Goal: Answer question/provide support: Share knowledge or assist other users

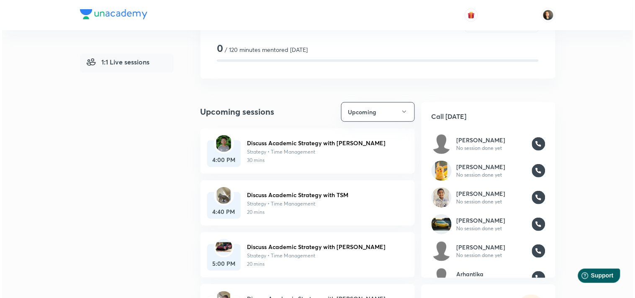
scroll to position [51, 0]
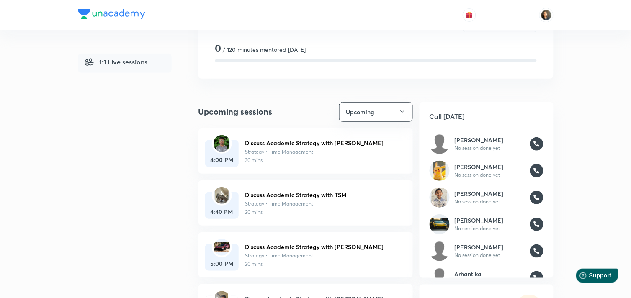
drag, startPoint x: 268, startPoint y: 137, endPoint x: 272, endPoint y: 141, distance: 5.9
click at [272, 141] on div "Discuss Academic Strategy with Ekansh Strategy • Time Management 30 mins" at bounding box center [322, 149] width 154 height 33
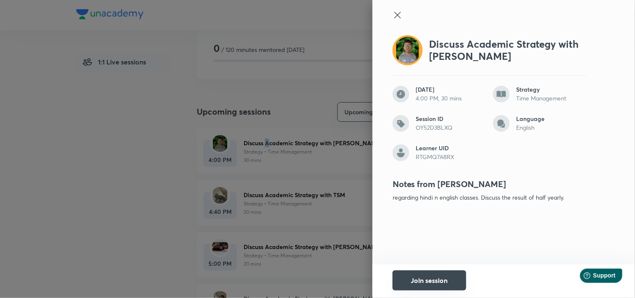
click at [442, 285] on button "Join session" at bounding box center [429, 280] width 74 height 20
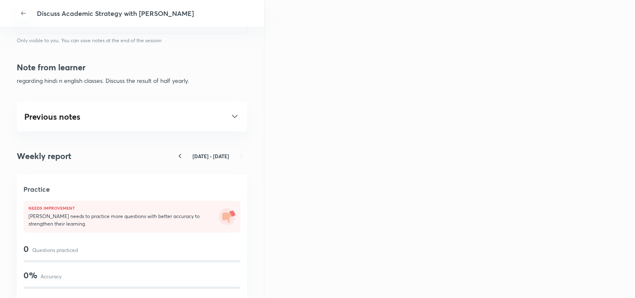
scroll to position [418, 0]
click at [230, 116] on icon at bounding box center [235, 115] width 10 height 10
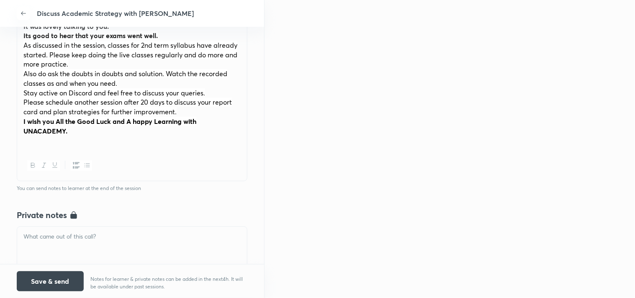
scroll to position [153, 0]
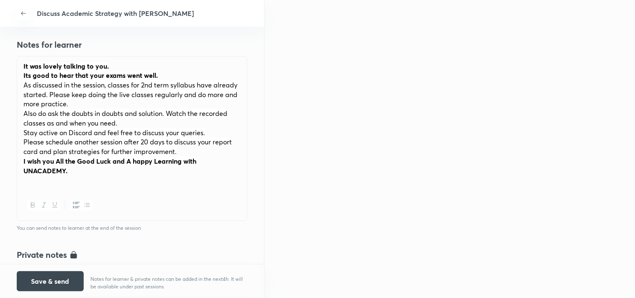
click at [23, 62] on p "It was lovely talking to you." at bounding box center [131, 67] width 217 height 10
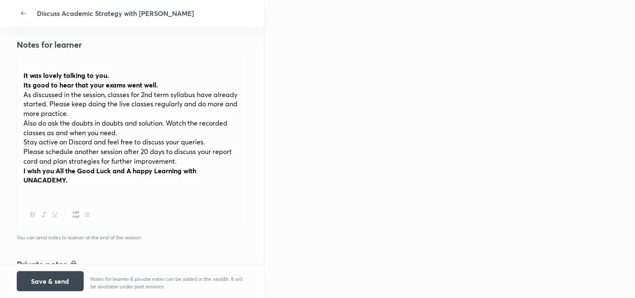
click at [155, 84] on strong "Its good to hear that your exams went well." at bounding box center [90, 84] width 134 height 9
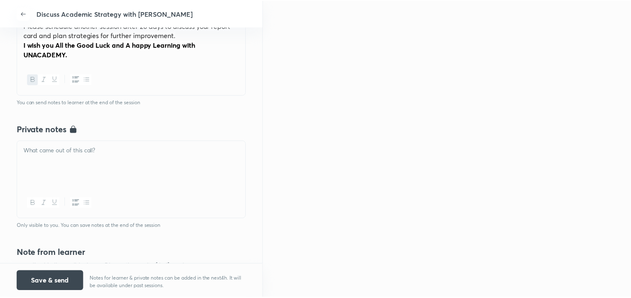
scroll to position [292, 0]
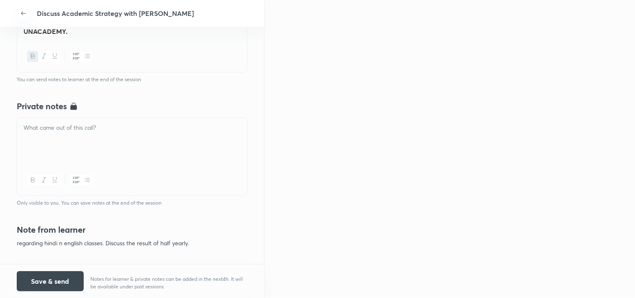
click at [70, 153] on div at bounding box center [132, 141] width 230 height 47
click at [41, 287] on button "Save & send" at bounding box center [50, 280] width 67 height 20
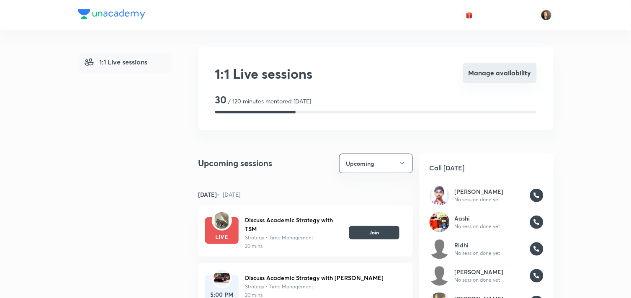
click at [477, 74] on button "Manage availability" at bounding box center [500, 73] width 74 height 20
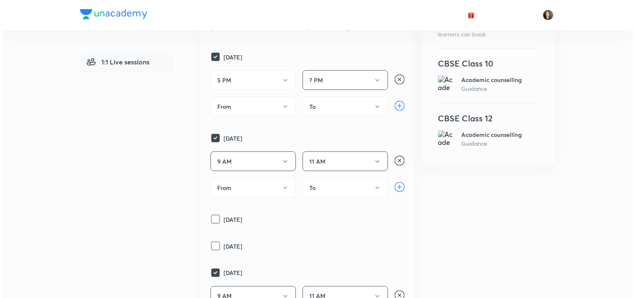
scroll to position [139, 0]
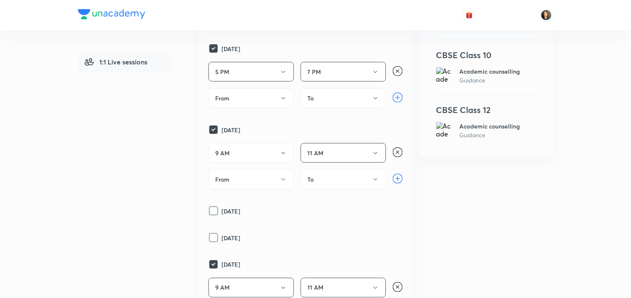
click at [282, 154] on icon "button" at bounding box center [283, 153] width 4 height 2
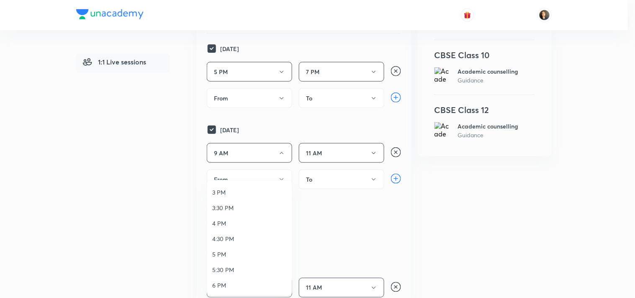
scroll to position [232, 0]
click at [215, 236] on span "5 PM" at bounding box center [249, 237] width 74 height 9
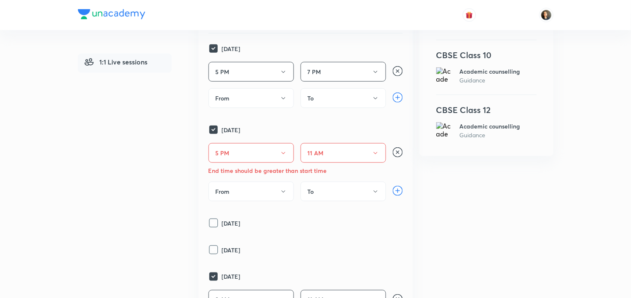
click at [380, 163] on button "11 AM" at bounding box center [342, 153] width 85 height 20
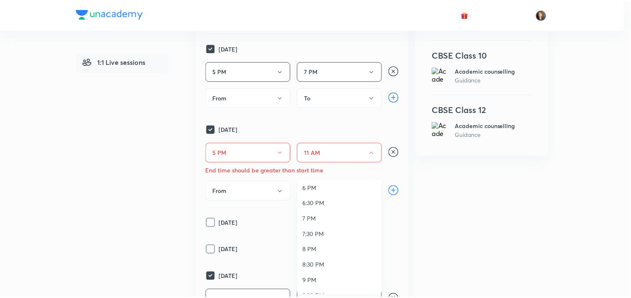
scroll to position [325, 0]
click at [312, 203] on span "7 PM" at bounding box center [341, 207] width 74 height 9
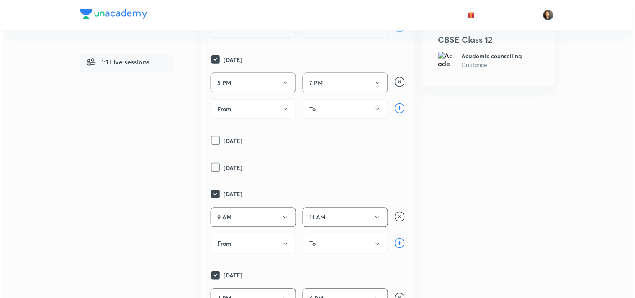
scroll to position [232, 0]
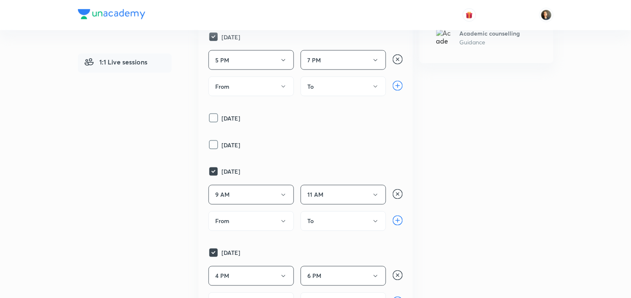
click at [224, 123] on p "Wednesday" at bounding box center [296, 118] width 148 height 9
click at [210, 123] on icon at bounding box center [213, 118] width 10 height 10
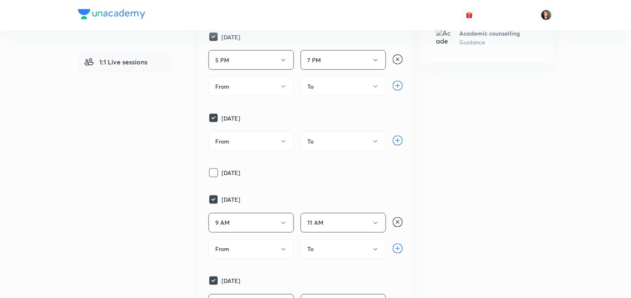
click at [281, 145] on icon "button" at bounding box center [283, 141] width 7 height 7
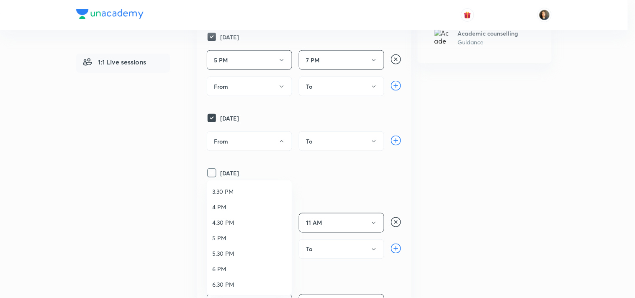
click at [220, 239] on span "5 PM" at bounding box center [249, 237] width 74 height 9
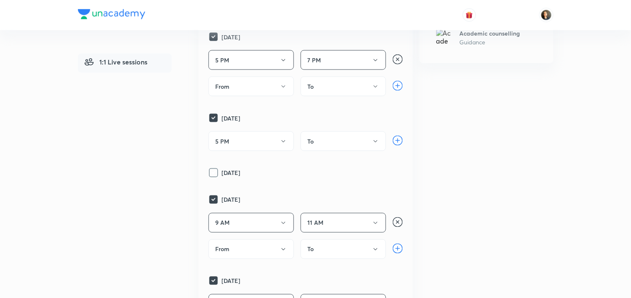
click at [370, 151] on button "To" at bounding box center [342, 141] width 85 height 20
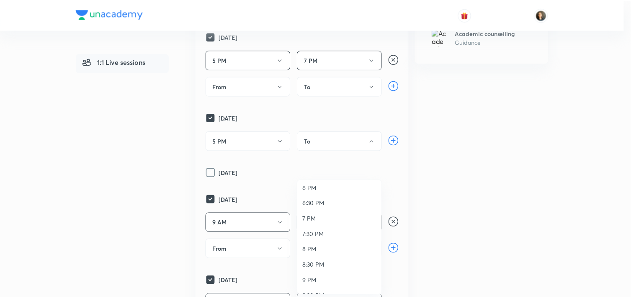
scroll to position [325, 0]
click at [316, 205] on span "7 PM" at bounding box center [341, 207] width 74 height 9
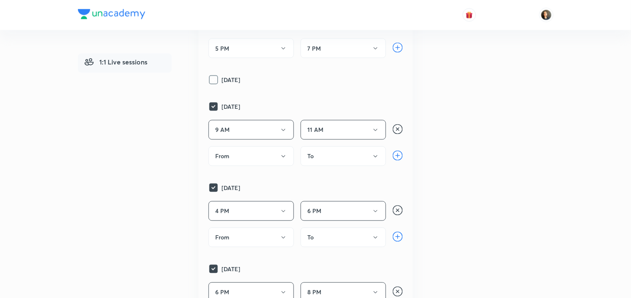
click at [213, 85] on icon at bounding box center [213, 80] width 10 height 10
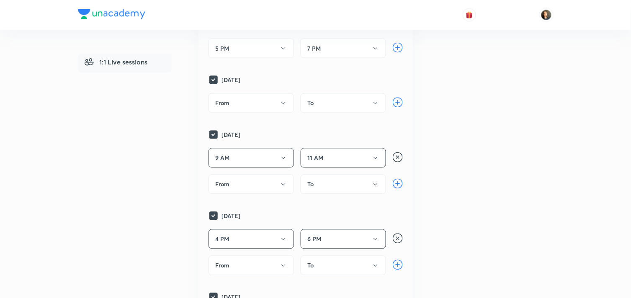
click at [283, 107] on icon "button" at bounding box center [283, 103] width 7 height 7
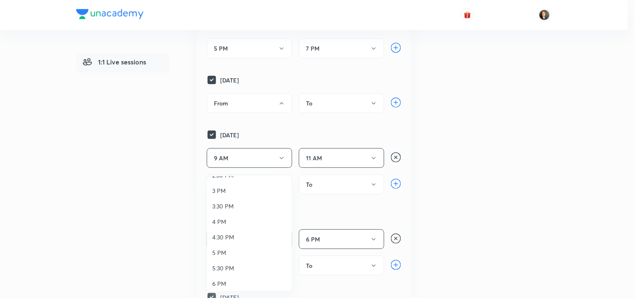
scroll to position [232, 0]
click at [218, 231] on span "5 PM" at bounding box center [249, 233] width 74 height 9
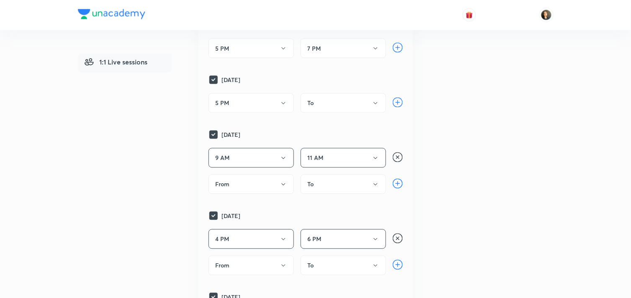
click at [374, 107] on icon "button" at bounding box center [375, 103] width 7 height 7
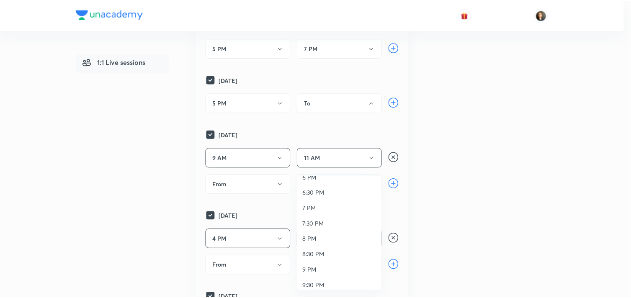
scroll to position [341, 0]
click at [311, 186] on span "7 PM" at bounding box center [341, 186] width 74 height 9
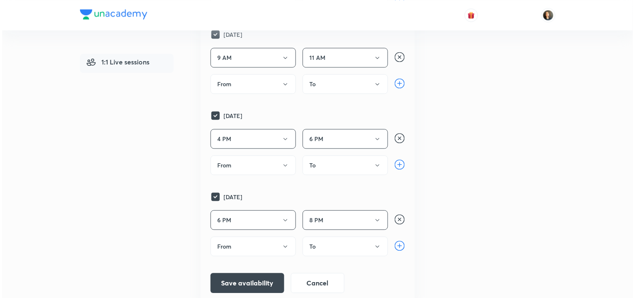
scroll to position [418, 0]
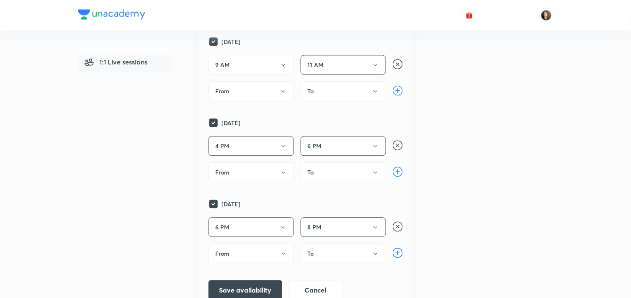
click at [285, 68] on icon "button" at bounding box center [283, 65] width 7 height 7
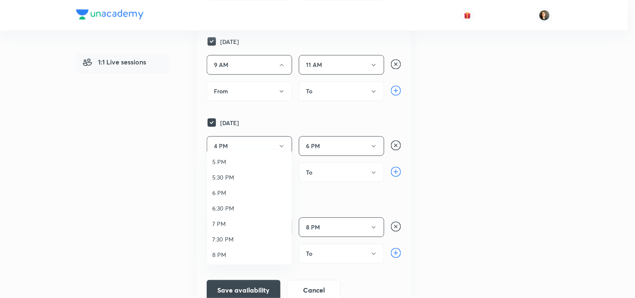
scroll to position [279, 0]
click at [227, 161] on span "5 PM" at bounding box center [249, 160] width 74 height 9
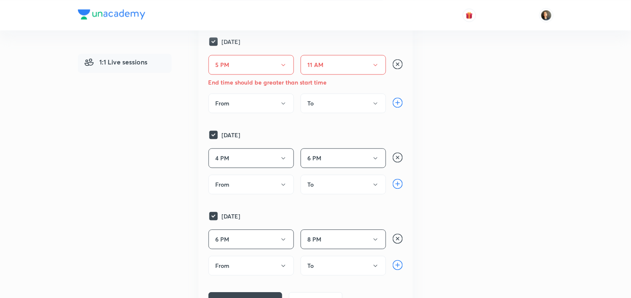
click at [372, 68] on icon "button" at bounding box center [375, 65] width 7 height 7
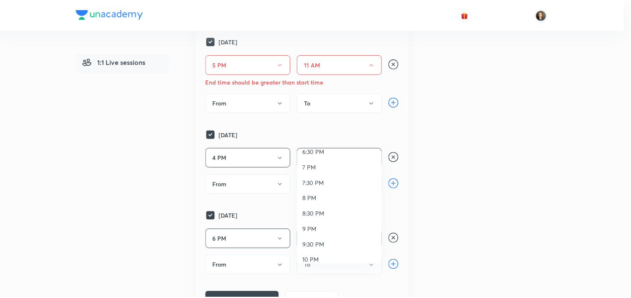
scroll to position [341, 0]
click at [311, 160] on span "7 PM" at bounding box center [341, 160] width 74 height 9
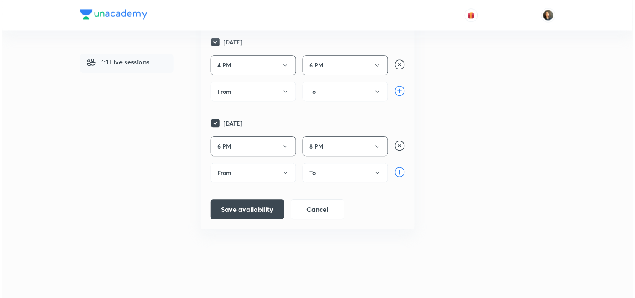
scroll to position [558, 0]
click at [255, 218] on button "Save availability" at bounding box center [245, 208] width 74 height 20
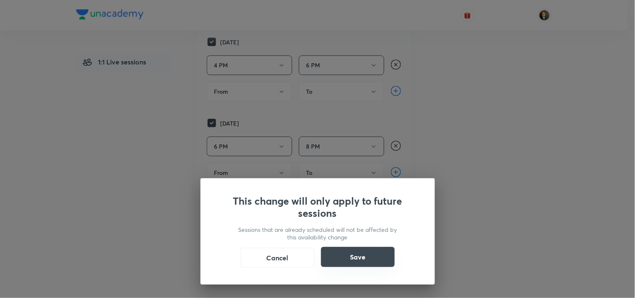
click at [369, 251] on button "Save" at bounding box center [358, 257] width 74 height 20
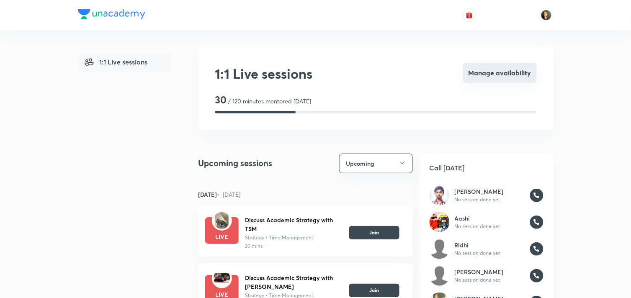
click at [501, 73] on button "Manage availability" at bounding box center [500, 73] width 74 height 20
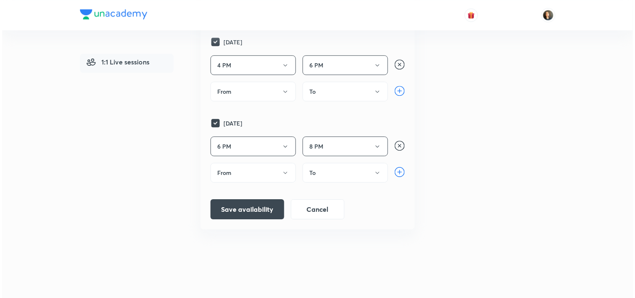
scroll to position [717, 0]
click at [285, 143] on icon "button" at bounding box center [283, 146] width 7 height 7
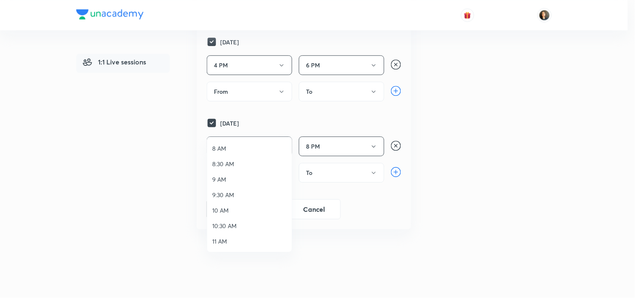
click at [217, 178] on span "9 AM" at bounding box center [249, 179] width 74 height 9
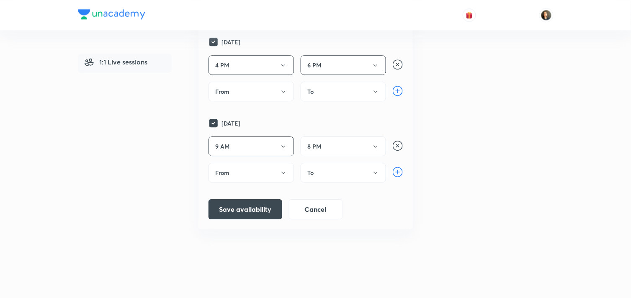
click at [375, 143] on icon "button" at bounding box center [375, 146] width 7 height 7
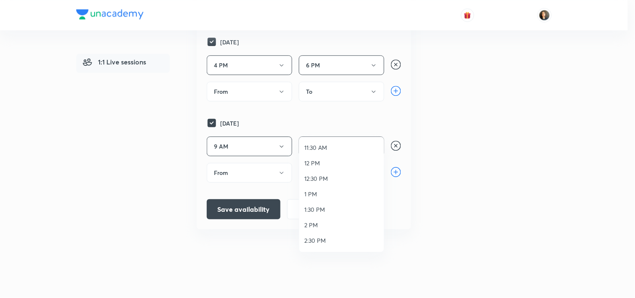
scroll to position [93, 0]
click at [310, 144] on span "11 AM" at bounding box center [341, 148] width 74 height 9
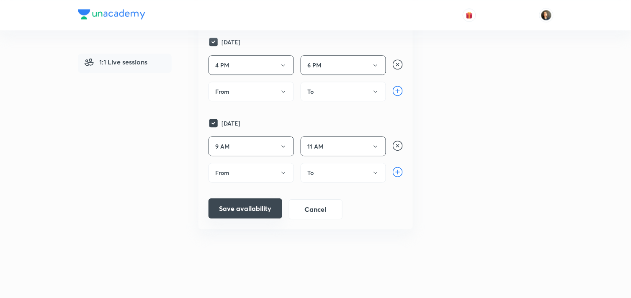
click at [245, 208] on button "Save availability" at bounding box center [245, 208] width 74 height 20
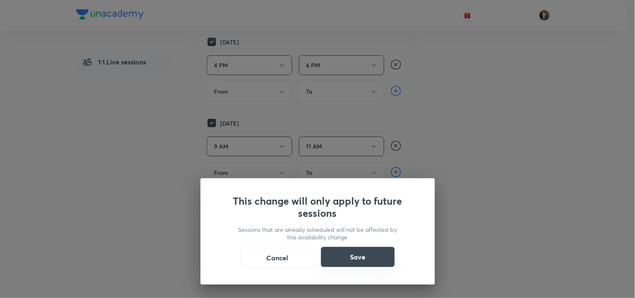
click at [358, 260] on button "Save" at bounding box center [358, 257] width 74 height 20
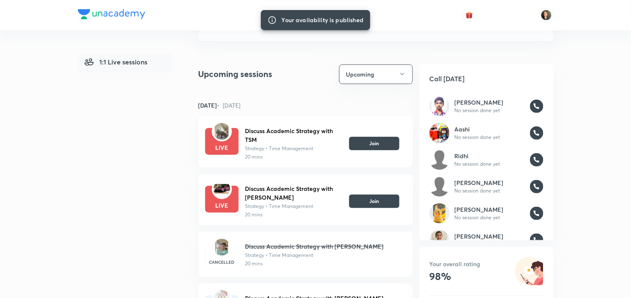
scroll to position [93, 0]
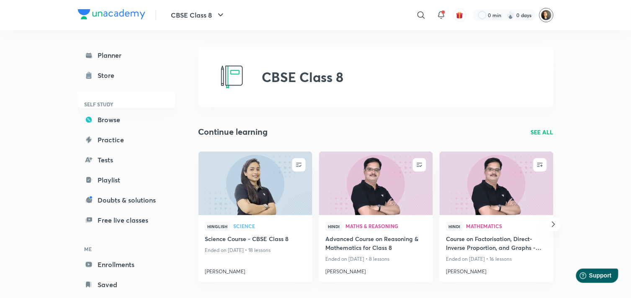
click at [542, 15] on img at bounding box center [546, 15] width 14 height 14
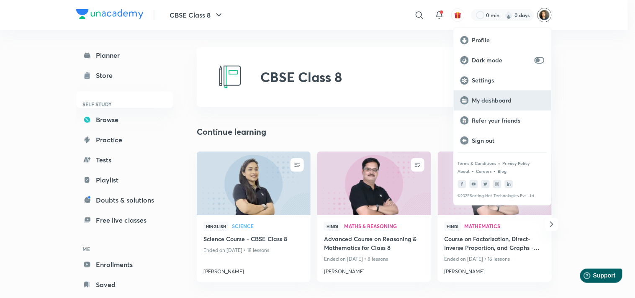
click at [495, 100] on p "My dashboard" at bounding box center [508, 101] width 72 height 8
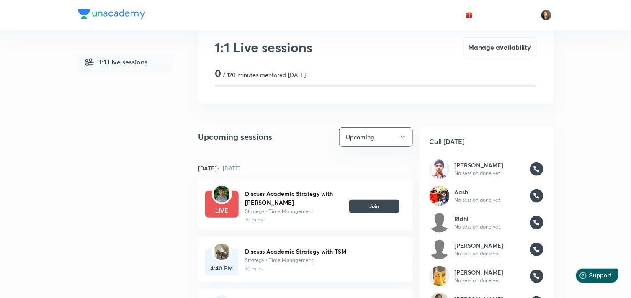
scroll to position [93, 0]
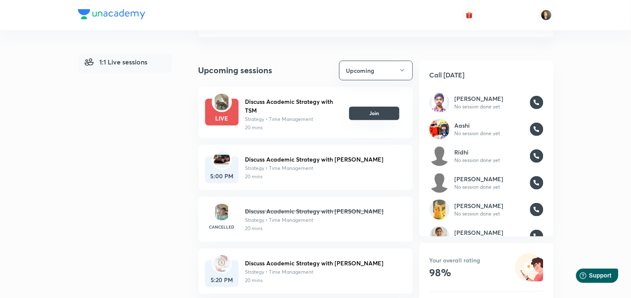
click at [372, 114] on button "Join" at bounding box center [374, 113] width 50 height 13
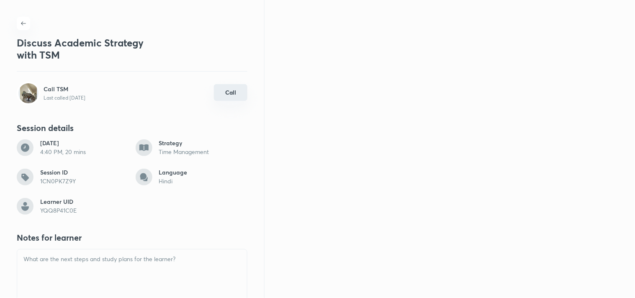
click at [214, 87] on button "Call" at bounding box center [230, 92] width 33 height 17
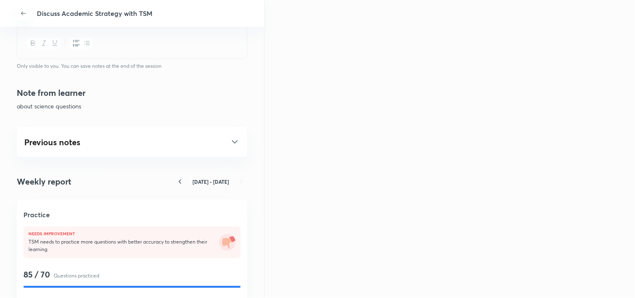
scroll to position [418, 0]
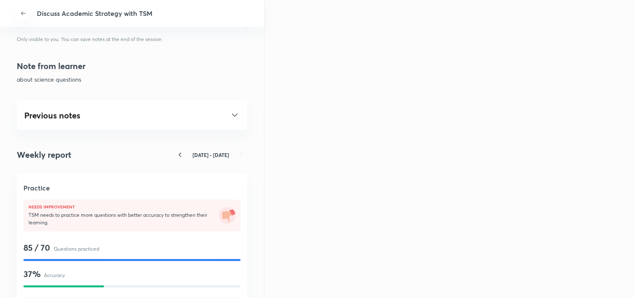
click at [230, 113] on icon at bounding box center [235, 115] width 10 height 10
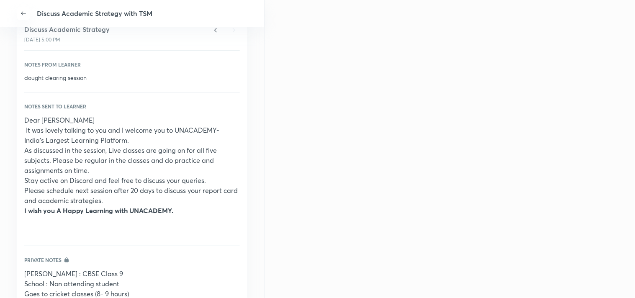
scroll to position [558, 0]
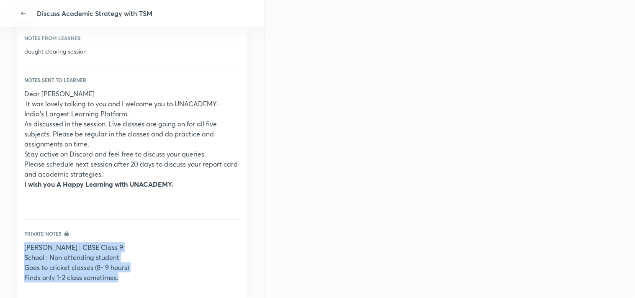
drag, startPoint x: 118, startPoint y: 275, endPoint x: 13, endPoint y: 244, distance: 109.5
click at [13, 244] on div "Discuss Academic Strategy with TSM Discuss Academic Strategy with TSM Call TSM …" at bounding box center [132, 149] width 264 height 298
copy div "Anand Raj : CBSE Class 9 School : Non attending student Goes to cricket classes…"
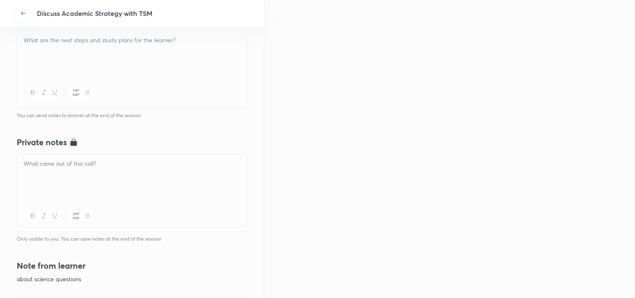
scroll to position [186, 0]
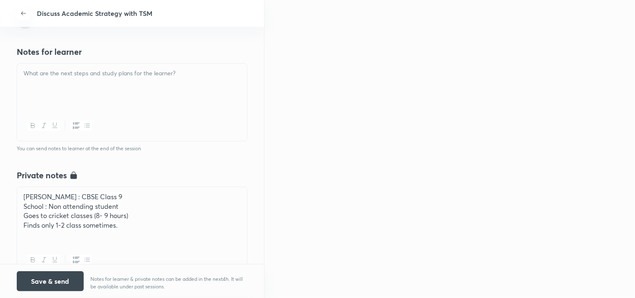
paste div
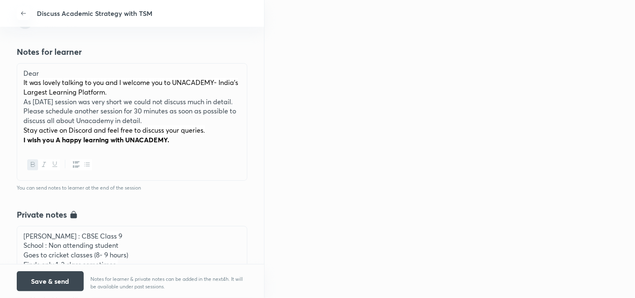
click at [51, 71] on p "Dear" at bounding box center [131, 74] width 217 height 10
click at [38, 272] on button "Save & send" at bounding box center [50, 280] width 67 height 20
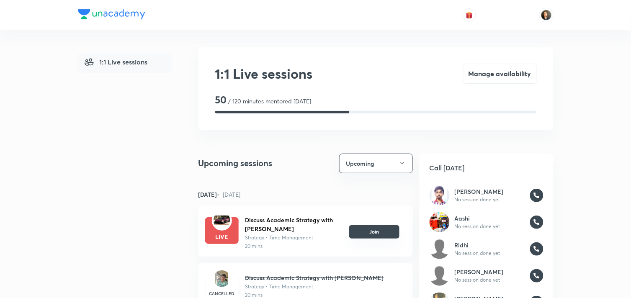
click at [387, 231] on button "Join" at bounding box center [374, 231] width 50 height 13
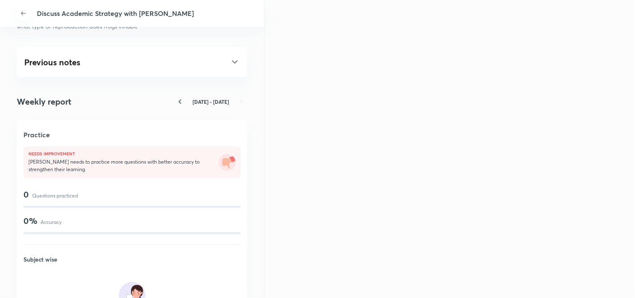
scroll to position [465, 0]
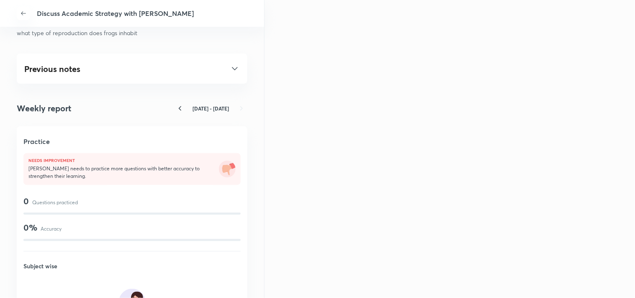
click at [226, 63] on div "Previous notes Discuss academic strategy 31 Aug, 10:30 AM Notes from learner wh…" at bounding box center [132, 69] width 231 height 30
click at [230, 65] on icon at bounding box center [235, 69] width 10 height 10
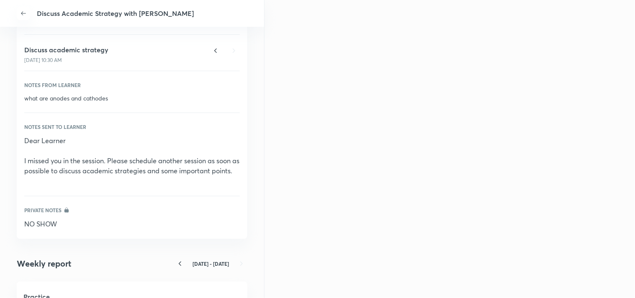
scroll to position [511, 0]
click at [214, 47] on icon at bounding box center [216, 50] width 12 height 12
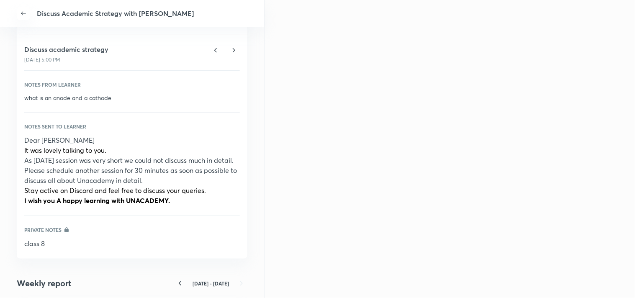
click at [214, 47] on icon at bounding box center [216, 50] width 12 height 12
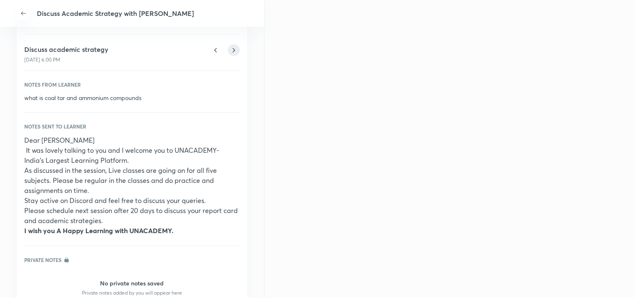
click at [228, 49] on icon at bounding box center [234, 50] width 12 height 12
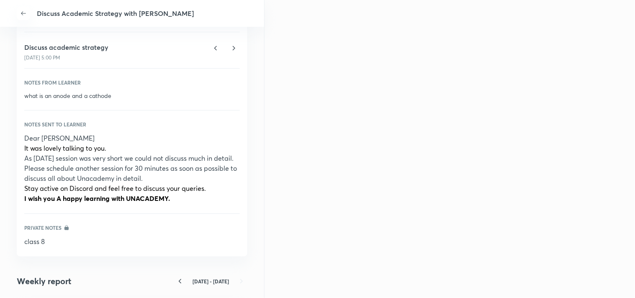
scroll to position [418, 0]
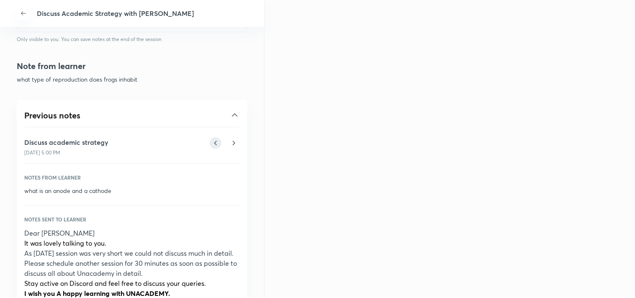
click at [210, 146] on icon at bounding box center [216, 143] width 12 height 12
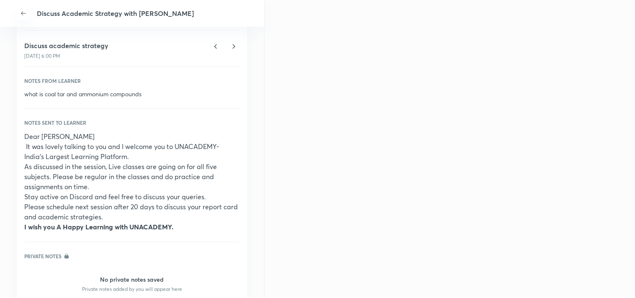
scroll to position [465, 0]
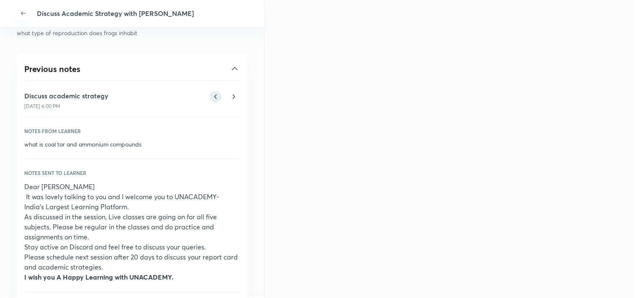
click at [210, 98] on icon at bounding box center [216, 97] width 12 height 12
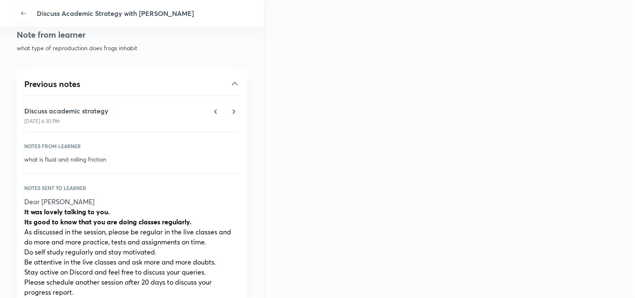
scroll to position [418, 0]
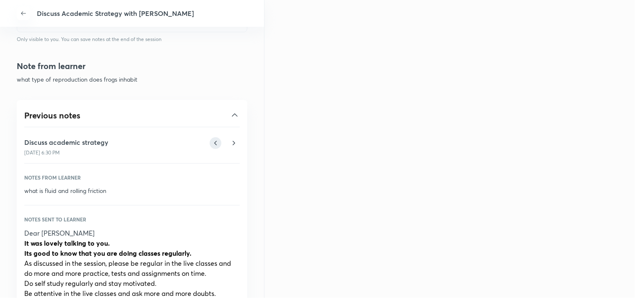
click at [210, 143] on icon at bounding box center [216, 143] width 12 height 12
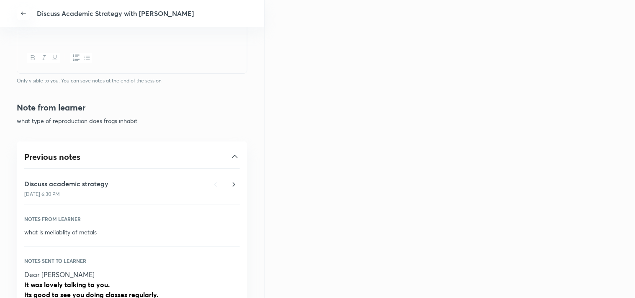
scroll to position [279, 0]
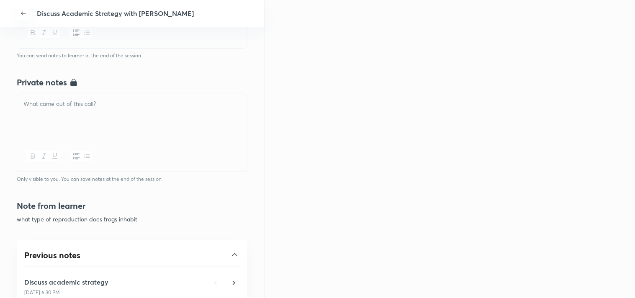
click at [51, 122] on div at bounding box center [132, 117] width 230 height 47
click at [100, 105] on p "class 8 : Half yearly done result awaited." at bounding box center [131, 104] width 217 height 10
click at [82, 117] on p "result awaited." at bounding box center [131, 114] width 217 height 10
click at [21, 103] on div "class 8 : Half yearly done result awaited." at bounding box center [132, 117] width 230 height 47
click at [20, 100] on div "West Bengal class 8 : Half yearly done result awaited." at bounding box center [132, 117] width 230 height 47
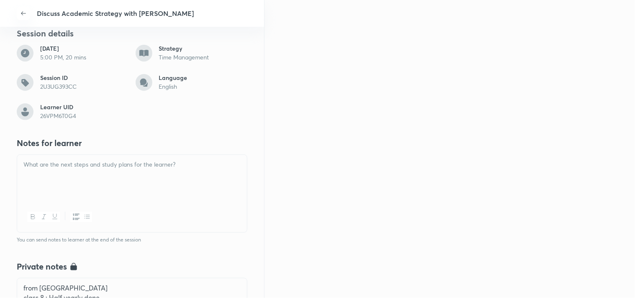
scroll to position [93, 0]
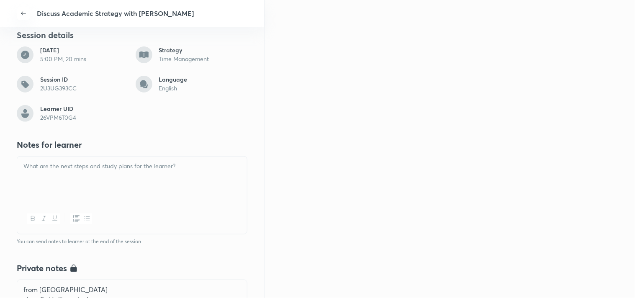
drag, startPoint x: 47, startPoint y: 165, endPoint x: 47, endPoint y: 174, distance: 8.4
click at [47, 166] on p at bounding box center [131, 167] width 217 height 10
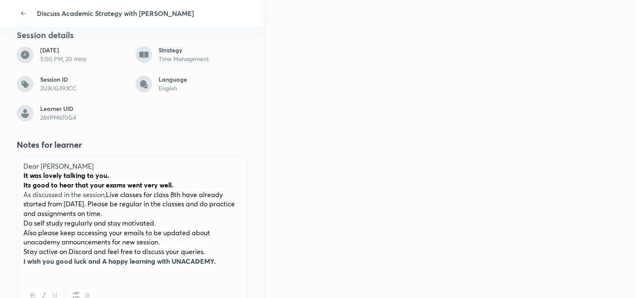
click at [39, 162] on p "Dear yan" at bounding box center [131, 167] width 217 height 10
click at [40, 163] on p "Dear yan" at bounding box center [131, 167] width 217 height 10
drag, startPoint x: 215, startPoint y: 259, endPoint x: 174, endPoint y: 257, distance: 40.2
click at [164, 257] on strong "I wish you good luck and A happy learning with UNACADEMY." at bounding box center [119, 261] width 192 height 9
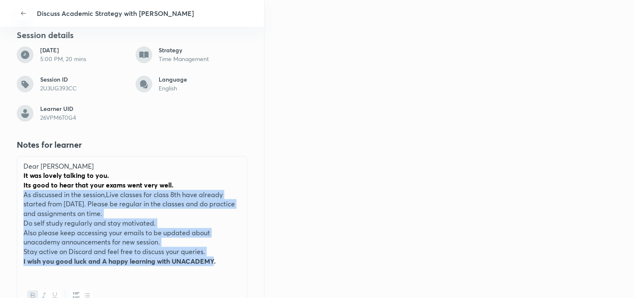
drag, startPoint x: 213, startPoint y: 258, endPoint x: 0, endPoint y: 195, distance: 222.6
click at [0, 195] on div "Discuss Academic Strategy with RIYAN Discuss Academic Strategy with RIYAN Call …" at bounding box center [132, 149] width 264 height 298
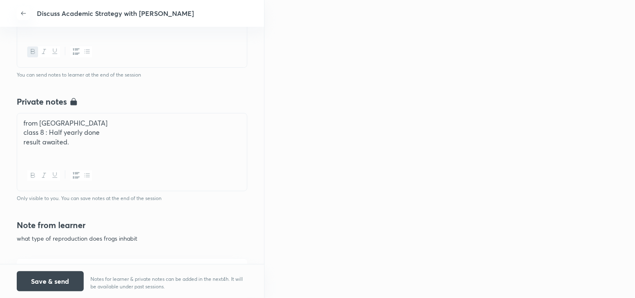
scroll to position [286, 0]
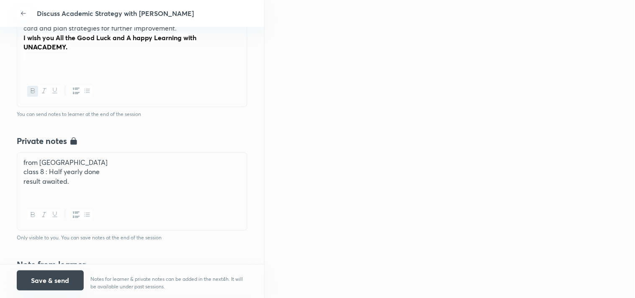
click at [56, 285] on button "Save & send" at bounding box center [50, 280] width 67 height 20
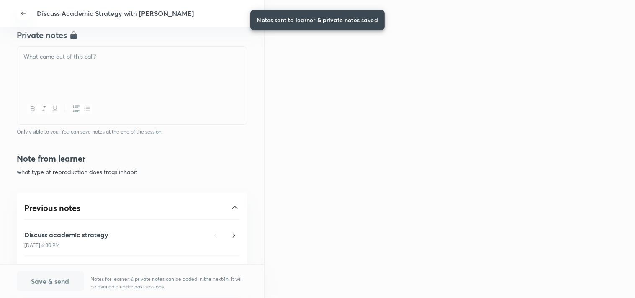
scroll to position [69, 0]
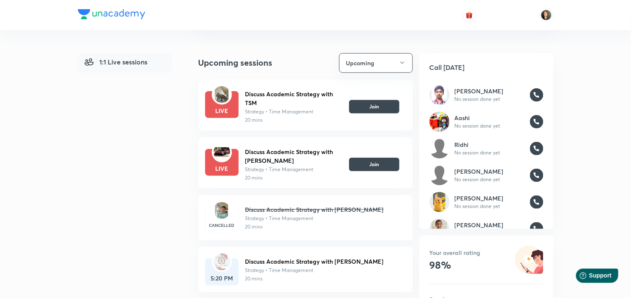
scroll to position [93, 0]
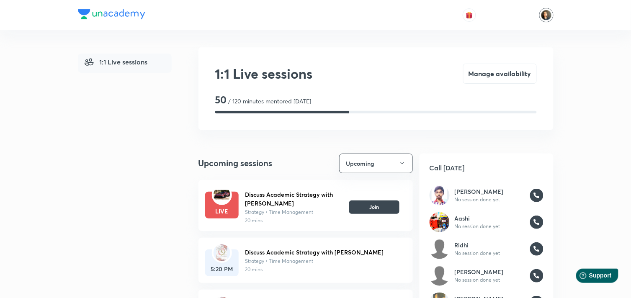
click at [546, 19] on img at bounding box center [546, 15] width 14 height 14
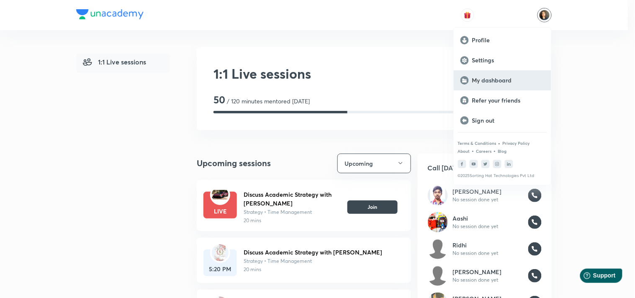
click at [491, 84] on div "My dashboard" at bounding box center [502, 80] width 97 height 20
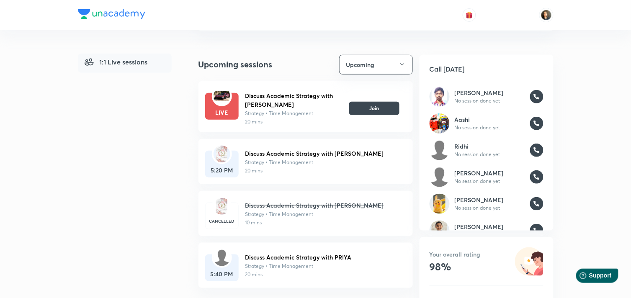
scroll to position [139, 0]
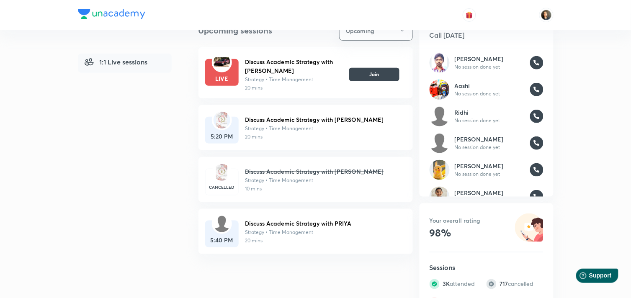
scroll to position [139, 0]
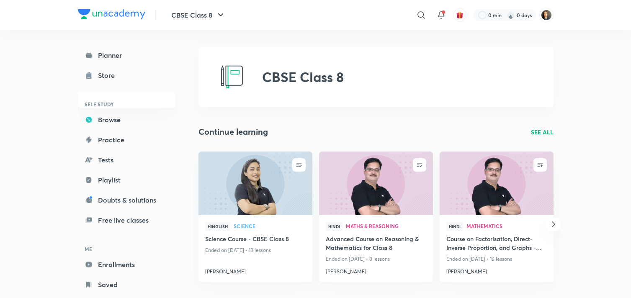
click at [105, 156] on link "Tests" at bounding box center [126, 159] width 97 height 17
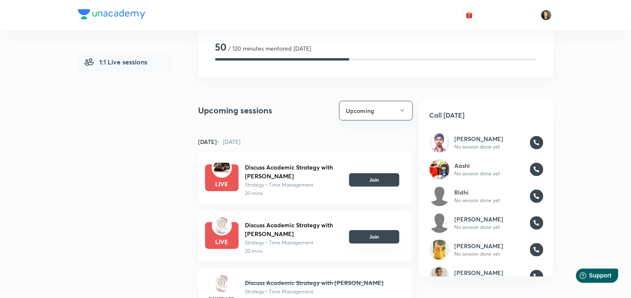
click at [385, 236] on button "Join" at bounding box center [374, 236] width 50 height 13
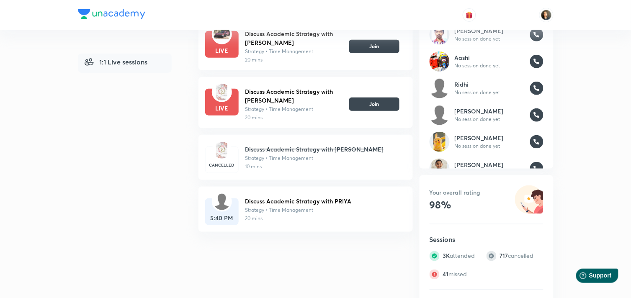
scroll to position [192, 0]
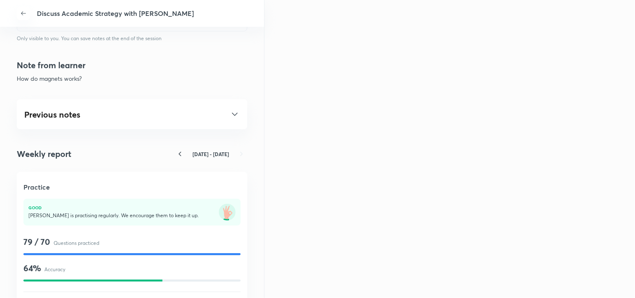
scroll to position [465, 0]
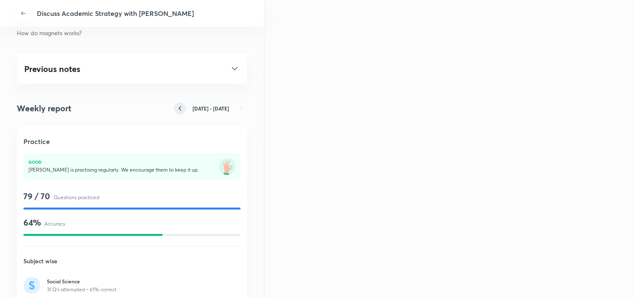
click at [176, 106] on icon at bounding box center [180, 109] width 12 height 12
click at [230, 67] on icon at bounding box center [235, 69] width 10 height 10
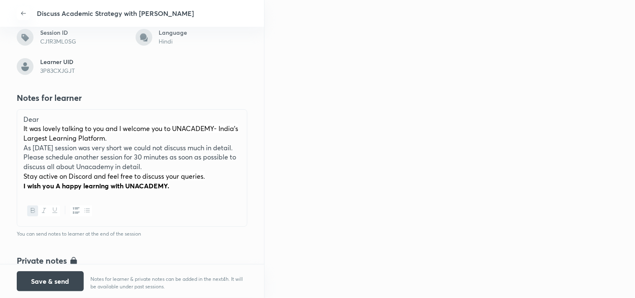
scroll to position [139, 0]
click at [53, 115] on p "Dear" at bounding box center [131, 120] width 217 height 10
click at [38, 116] on p "DearShanvi" at bounding box center [131, 120] width 217 height 10
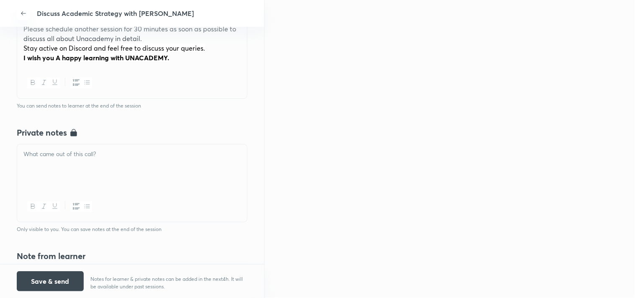
scroll to position [279, 0]
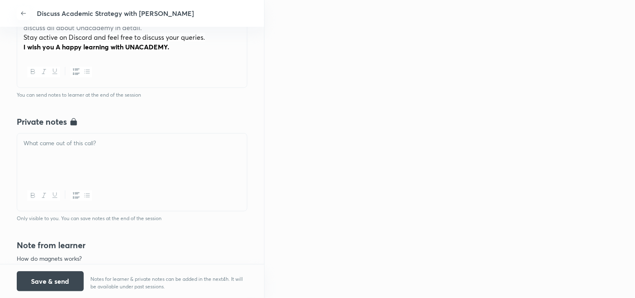
click at [103, 156] on div at bounding box center [132, 156] width 230 height 47
click at [44, 144] on p "joined i last minute" at bounding box center [131, 144] width 217 height 10
click at [45, 139] on p "joined i last minute" at bounding box center [131, 144] width 217 height 10
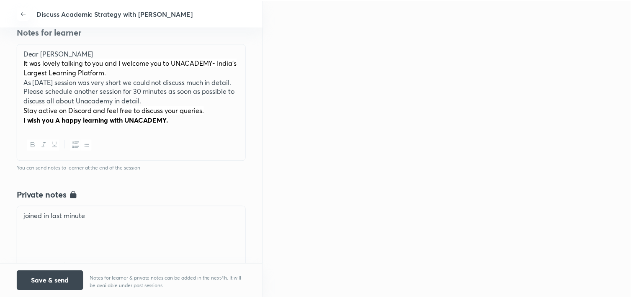
scroll to position [186, 0]
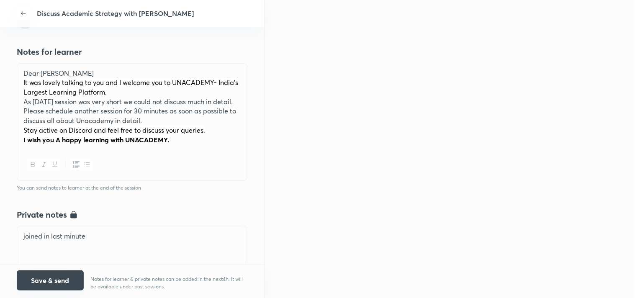
click at [46, 280] on button "Save & send" at bounding box center [50, 280] width 67 height 20
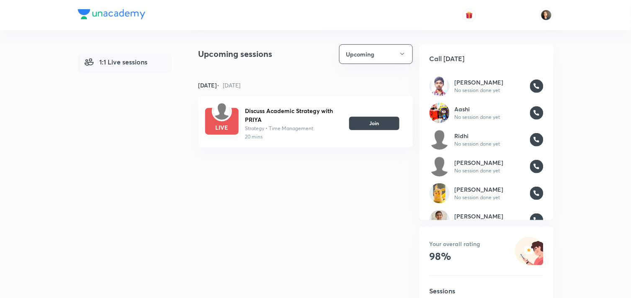
scroll to position [139, 0]
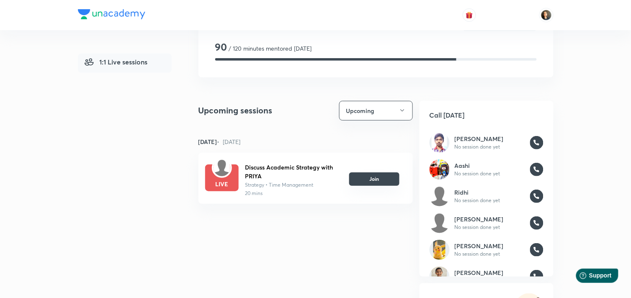
click at [368, 178] on button "Join" at bounding box center [374, 178] width 50 height 13
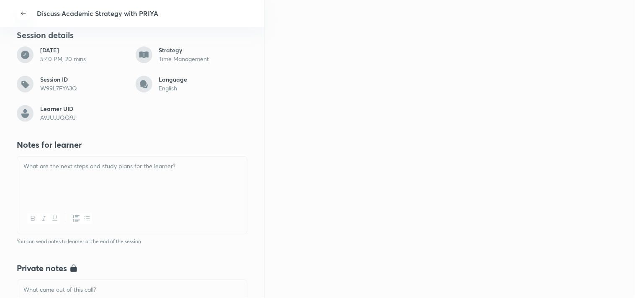
scroll to position [46, 0]
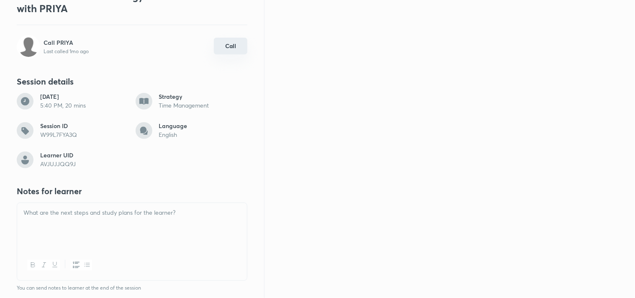
click at [223, 44] on button "Call" at bounding box center [230, 46] width 33 height 17
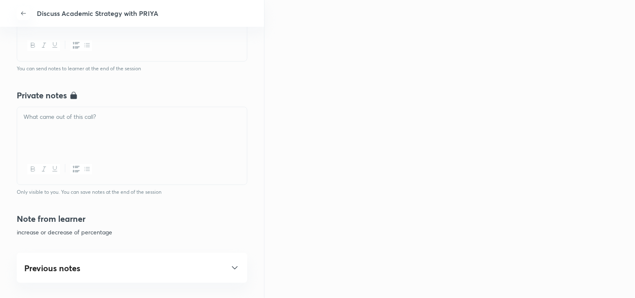
scroll to position [279, 0]
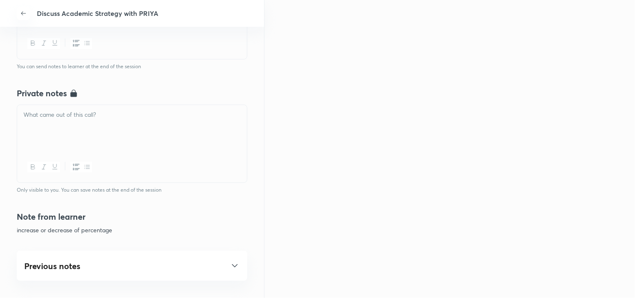
click at [72, 133] on div at bounding box center [132, 128] width 230 height 47
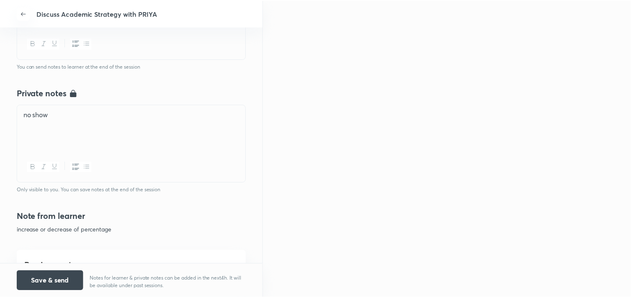
scroll to position [239, 0]
click at [49, 281] on button "Save & send" at bounding box center [50, 280] width 67 height 20
